Goal: Task Accomplishment & Management: Complete application form

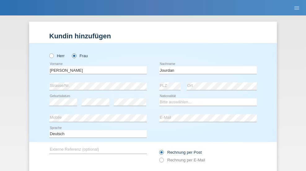
type input "Jourdan"
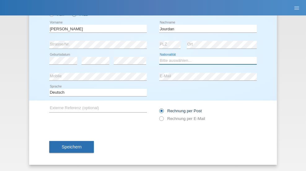
select select "CH"
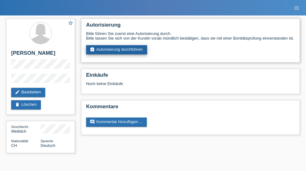
click at [117, 50] on link "assignment_turned_in Autorisierung durchführen" at bounding box center [116, 49] width 61 height 9
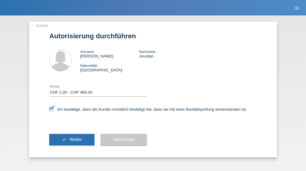
select select "1"
click at [72, 140] on span "Weiter" at bounding box center [75, 139] width 13 height 5
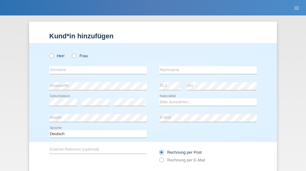
radio input "true"
click at [96, 66] on input "text" at bounding box center [98, 70] width 98 height 8
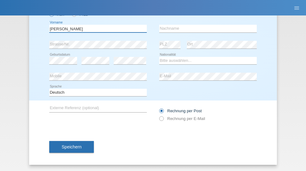
type input "Laszlo Patrik"
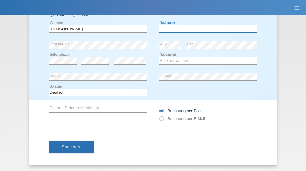
click at [206, 29] on input "text" at bounding box center [208, 29] width 98 height 8
type input "Serban"
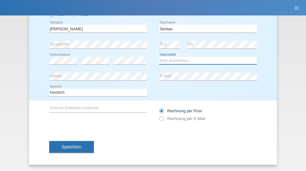
select select "MG"
select select "C"
select select "22"
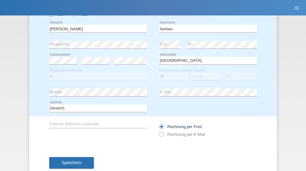
select select "06"
select select "2021"
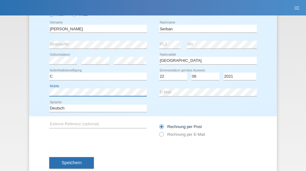
scroll to position [57, 0]
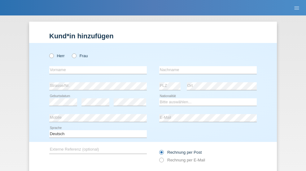
radio input "true"
click at [96, 66] on input "text" at bounding box center [98, 70] width 98 height 8
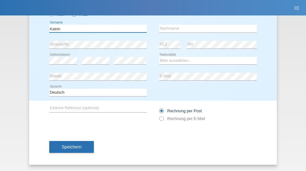
type input "Katrin"
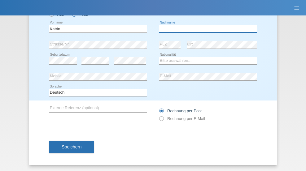
click at [206, 29] on input "text" at bounding box center [208, 29] width 98 height 8
type input "Lakatos"
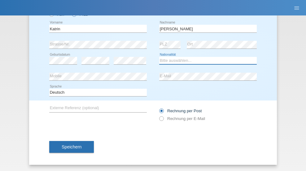
select select "HU"
select select "C"
select select "14"
select select "04"
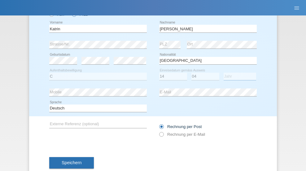
select select "2021"
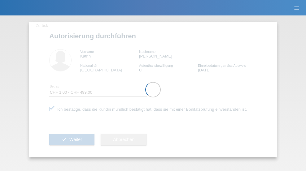
select select "1"
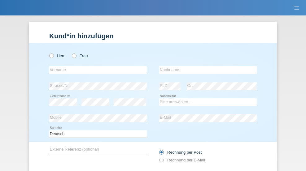
radio input "true"
click at [96, 66] on input "text" at bounding box center [98, 70] width 98 height 8
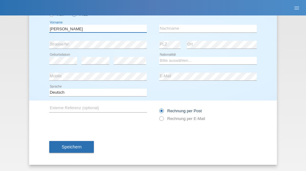
type input "Diana"
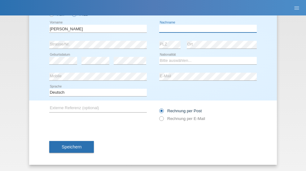
click at [206, 29] on input "text" at bounding box center [208, 29] width 98 height 8
type input "Baloh"
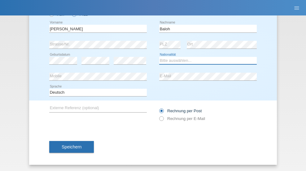
select select "UA"
select select "C"
select select "09"
select select "05"
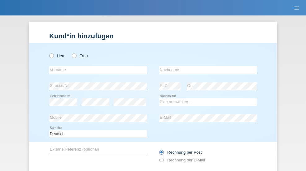
radio input "true"
click at [96, 66] on input "text" at bounding box center [98, 70] width 98 height 8
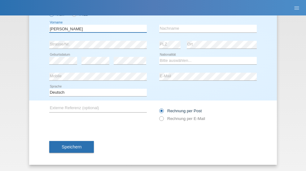
type input "[PERSON_NAME]"
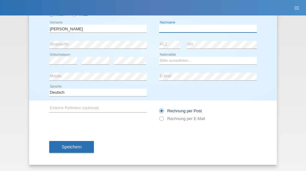
click at [206, 29] on input "text" at bounding box center [208, 29] width 98 height 8
type input "Martinazzo"
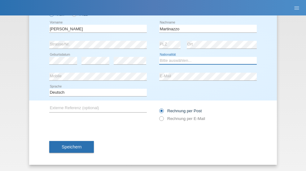
select select "CH"
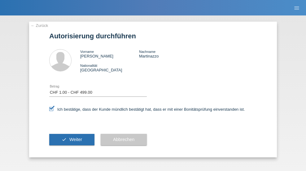
select select "1"
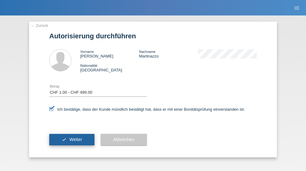
click at [72, 140] on span "Weiter" at bounding box center [75, 139] width 13 height 5
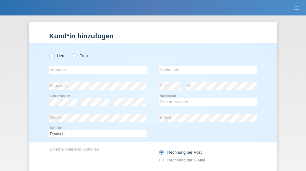
radio input "true"
click at [96, 66] on input "text" at bounding box center [98, 70] width 98 height 8
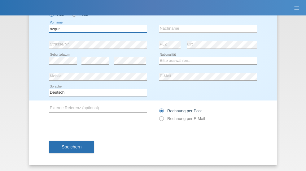
type input "ozgur"
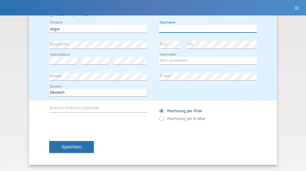
click at [206, 29] on input "text" at bounding box center [208, 29] width 98 height 8
type input "Toprak"
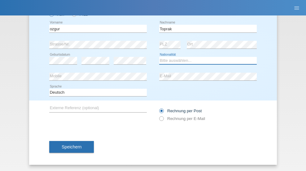
select select "CH"
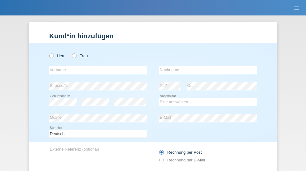
radio input "true"
click at [96, 66] on input "text" at bounding box center [98, 70] width 98 height 8
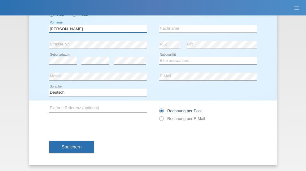
type input "[PERSON_NAME]"
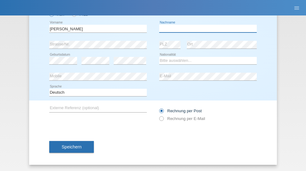
click at [206, 29] on input "text" at bounding box center [208, 29] width 98 height 8
type input "[PERSON_NAME]"
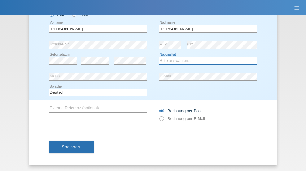
select select "ES"
select select "C"
select select "21"
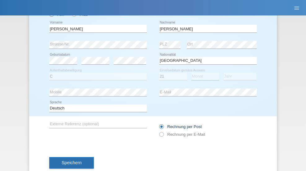
select select "10"
select select "2020"
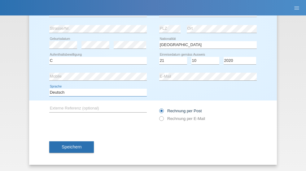
select select "en"
